Goal: Task Accomplishment & Management: Manage account settings

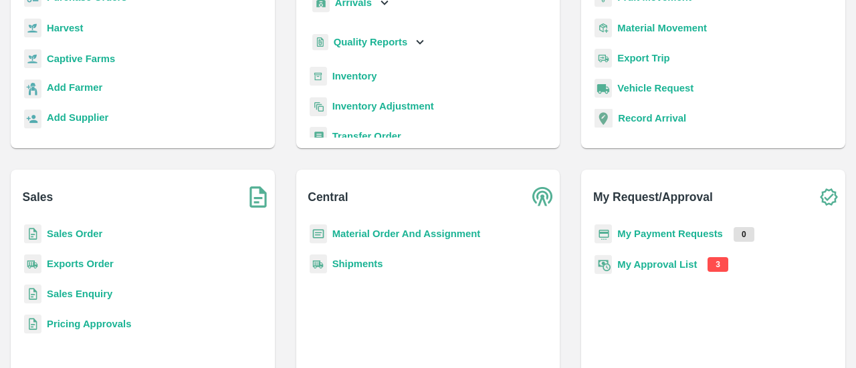
scroll to position [176, 0]
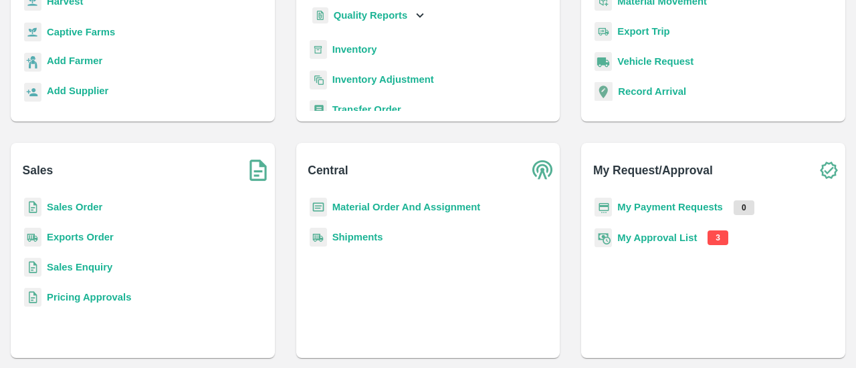
click at [685, 233] on b "My Approval List" at bounding box center [657, 238] width 80 height 11
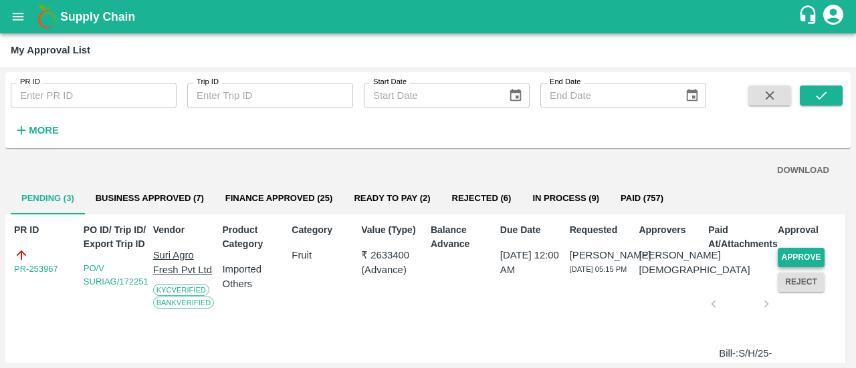
click at [789, 261] on button "Approve" at bounding box center [800, 257] width 47 height 19
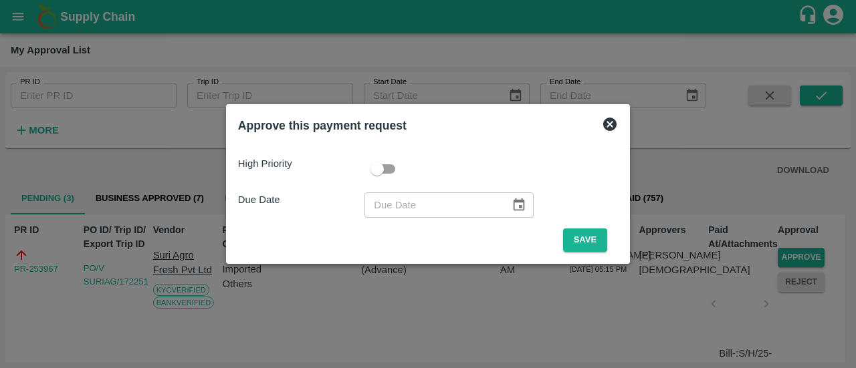
click at [394, 168] on input "checkbox" at bounding box center [377, 168] width 76 height 25
checkbox input "true"
click at [515, 202] on icon "Choose date" at bounding box center [518, 205] width 11 height 13
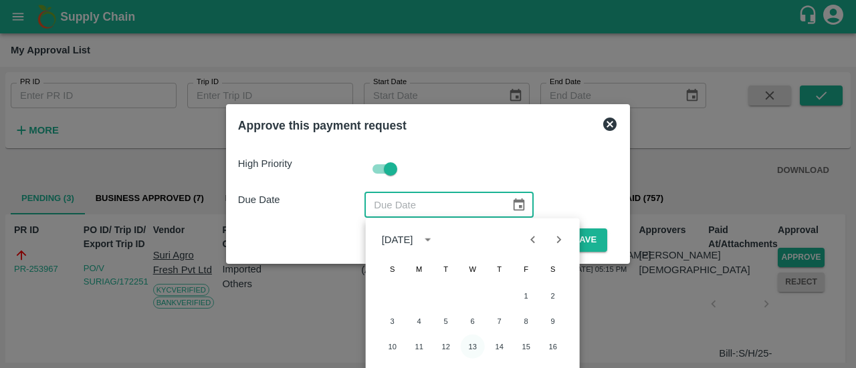
click at [479, 348] on button "13" at bounding box center [473, 347] width 24 height 24
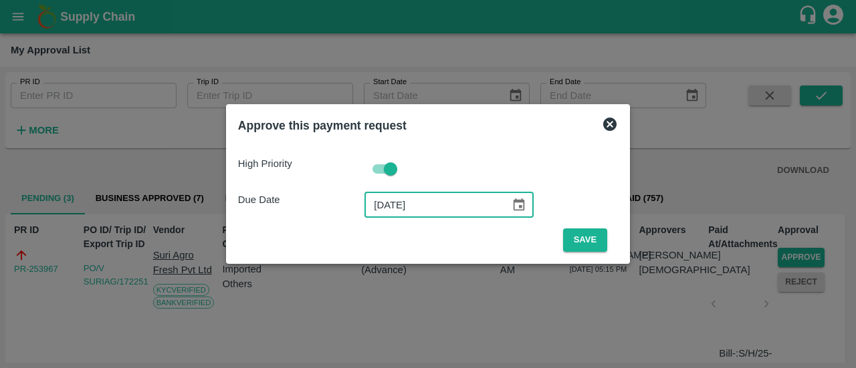
click at [386, 204] on input "[DATE]" at bounding box center [432, 205] width 136 height 25
type input "[DATE]"
click at [586, 248] on button "Save" at bounding box center [585, 240] width 44 height 23
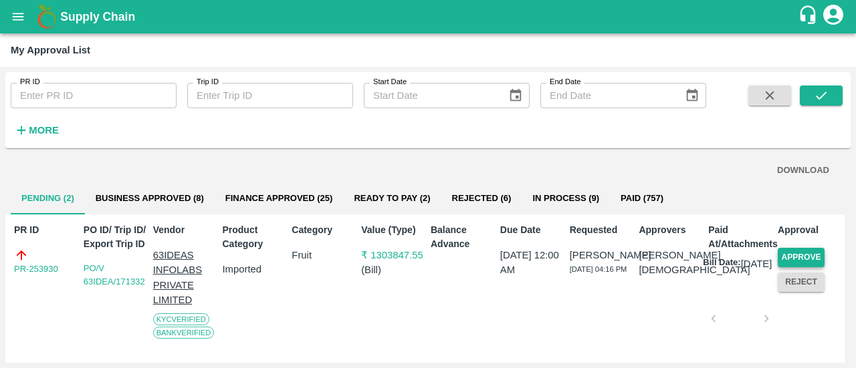
click at [814, 256] on button "Approve" at bounding box center [800, 257] width 47 height 19
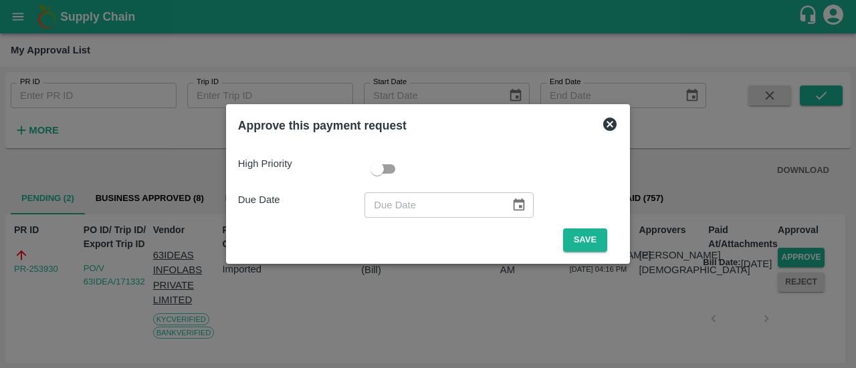
click at [389, 168] on input "checkbox" at bounding box center [377, 168] width 76 height 25
checkbox input "true"
click at [516, 207] on icon "Choose date" at bounding box center [518, 205] width 11 height 13
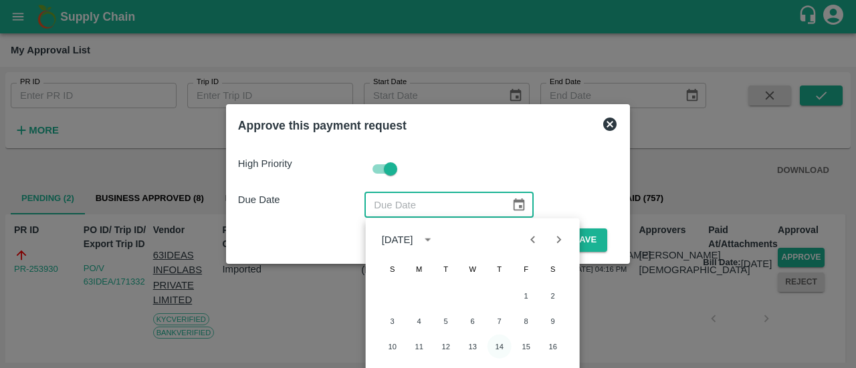
click at [492, 346] on button "14" at bounding box center [499, 347] width 24 height 24
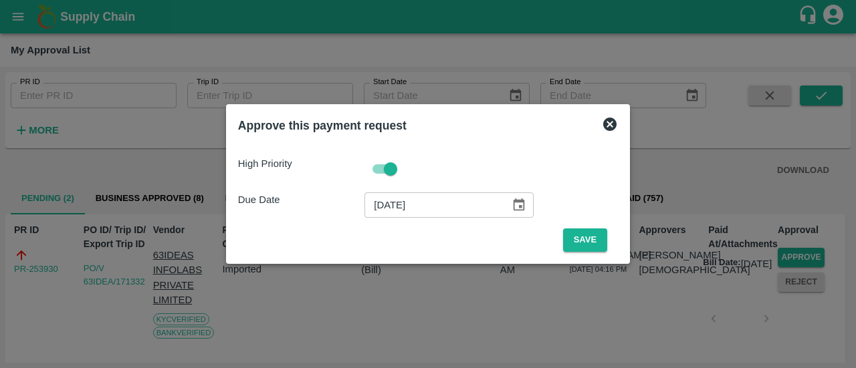
click at [384, 199] on input "[DATE]" at bounding box center [432, 205] width 136 height 25
type input "[DATE]"
click at [594, 233] on button "Save" at bounding box center [585, 240] width 44 height 23
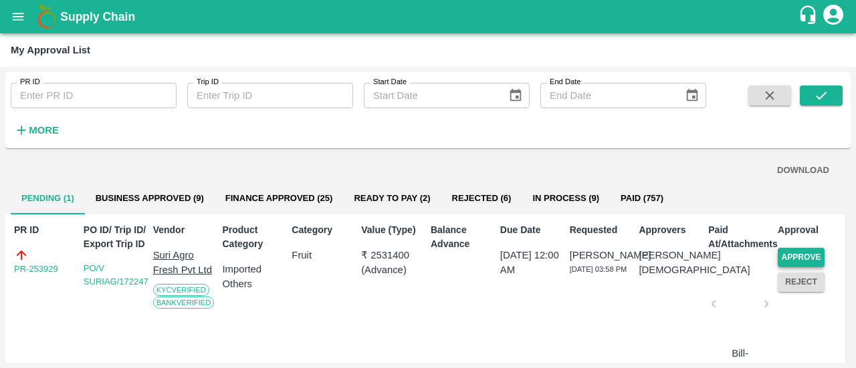
click at [789, 259] on button "Approve" at bounding box center [800, 257] width 47 height 19
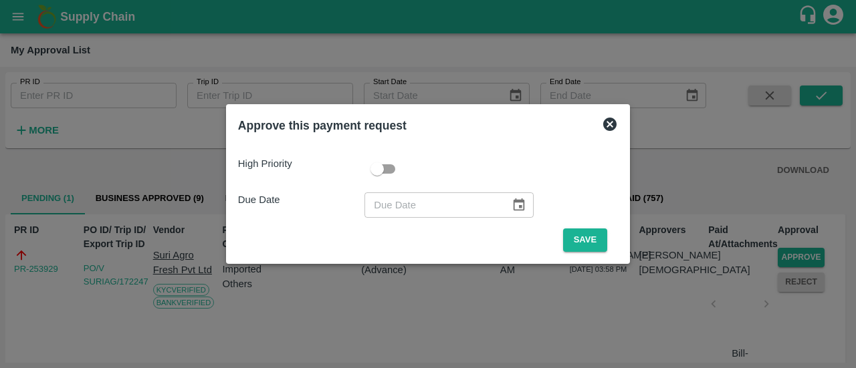
click at [392, 169] on input "checkbox" at bounding box center [377, 168] width 76 height 25
checkbox input "true"
click at [515, 205] on icon "Choose date" at bounding box center [518, 205] width 15 height 15
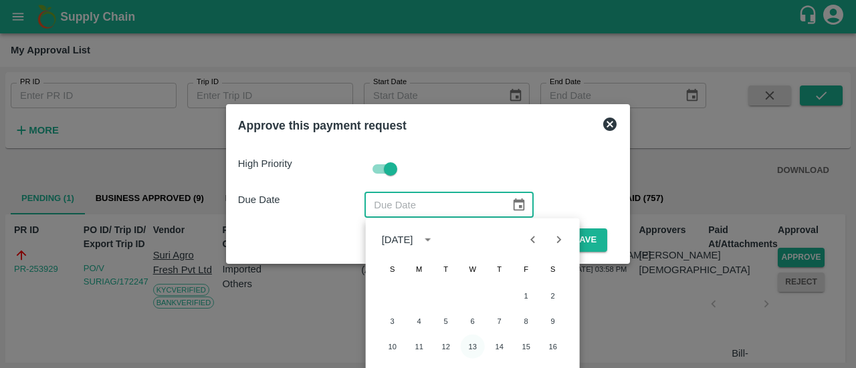
click at [477, 346] on button "13" at bounding box center [473, 347] width 24 height 24
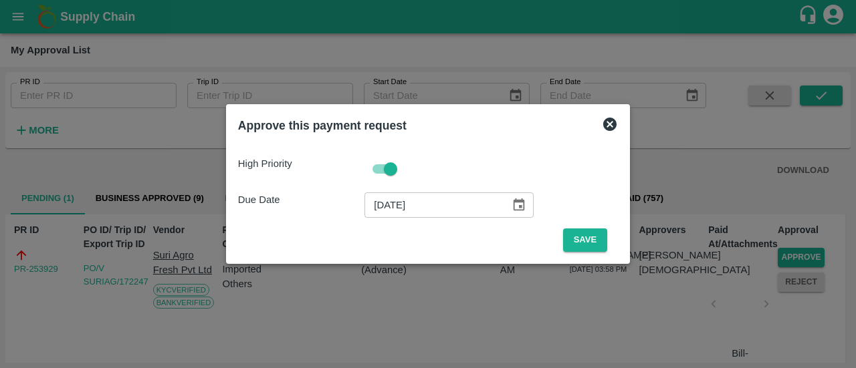
click at [385, 204] on input "[DATE]" at bounding box center [432, 205] width 136 height 25
type input "[DATE]"
click at [598, 239] on button "Save" at bounding box center [585, 240] width 44 height 23
